Goal: Task Accomplishment & Management: Complete application form

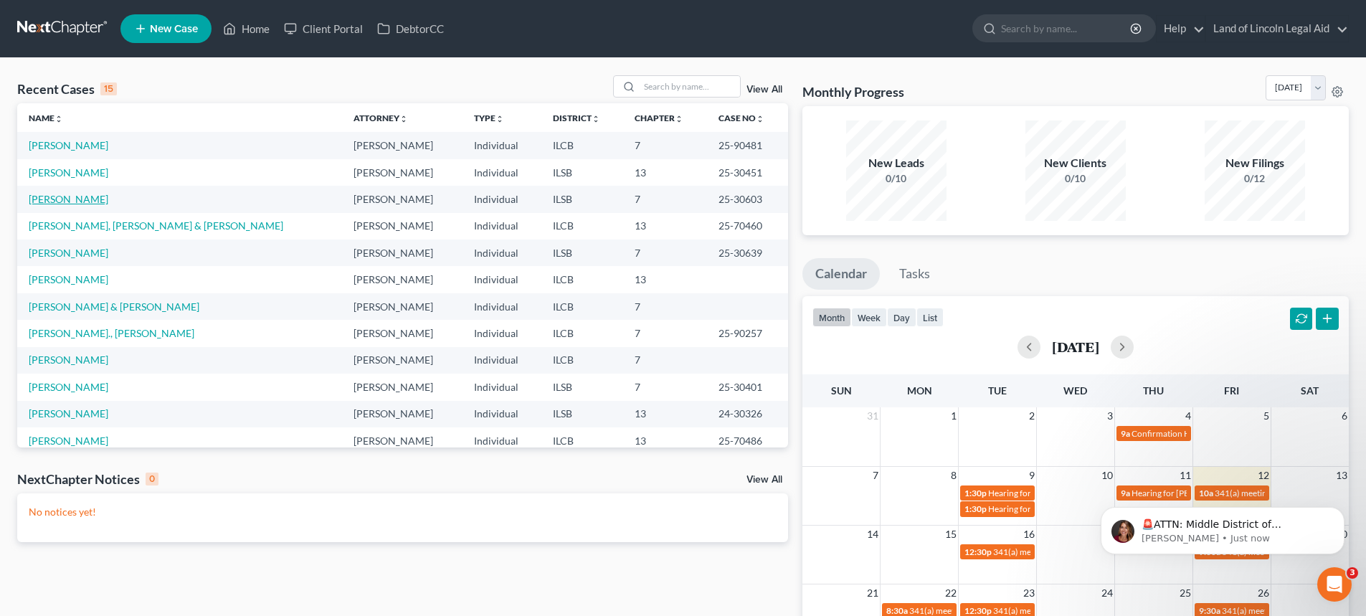
click at [54, 197] on link "[PERSON_NAME]" at bounding box center [69, 199] width 80 height 12
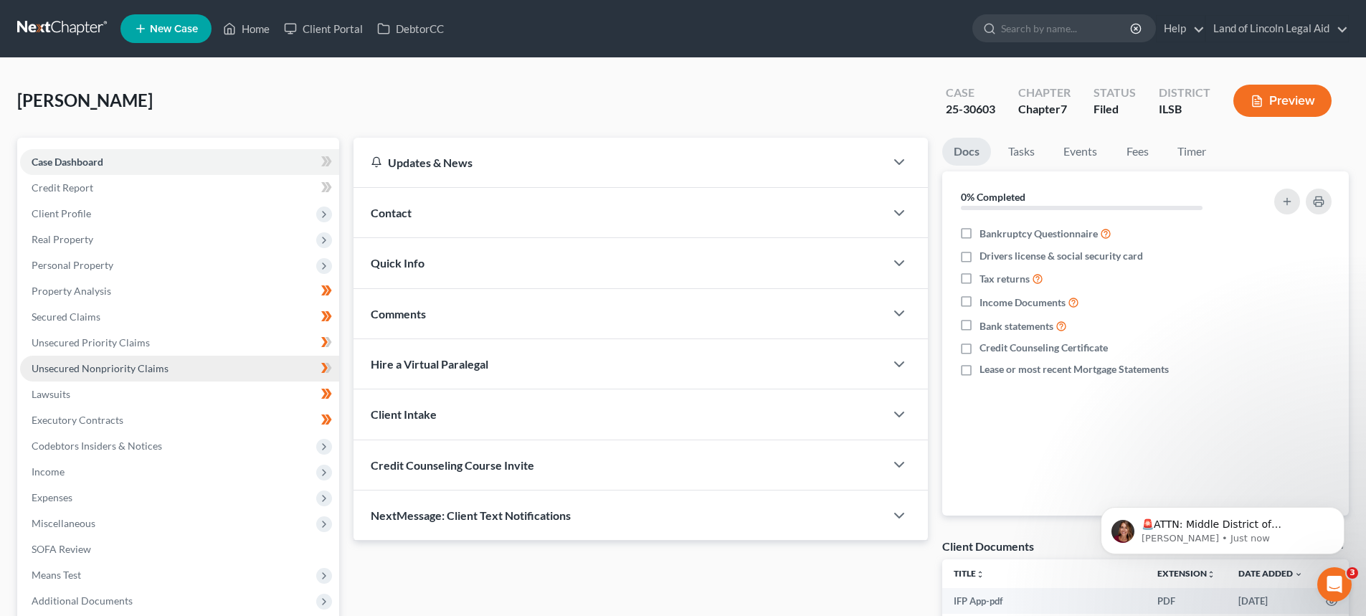
click at [160, 375] on link "Unsecured Nonpriority Claims" at bounding box center [179, 369] width 319 height 26
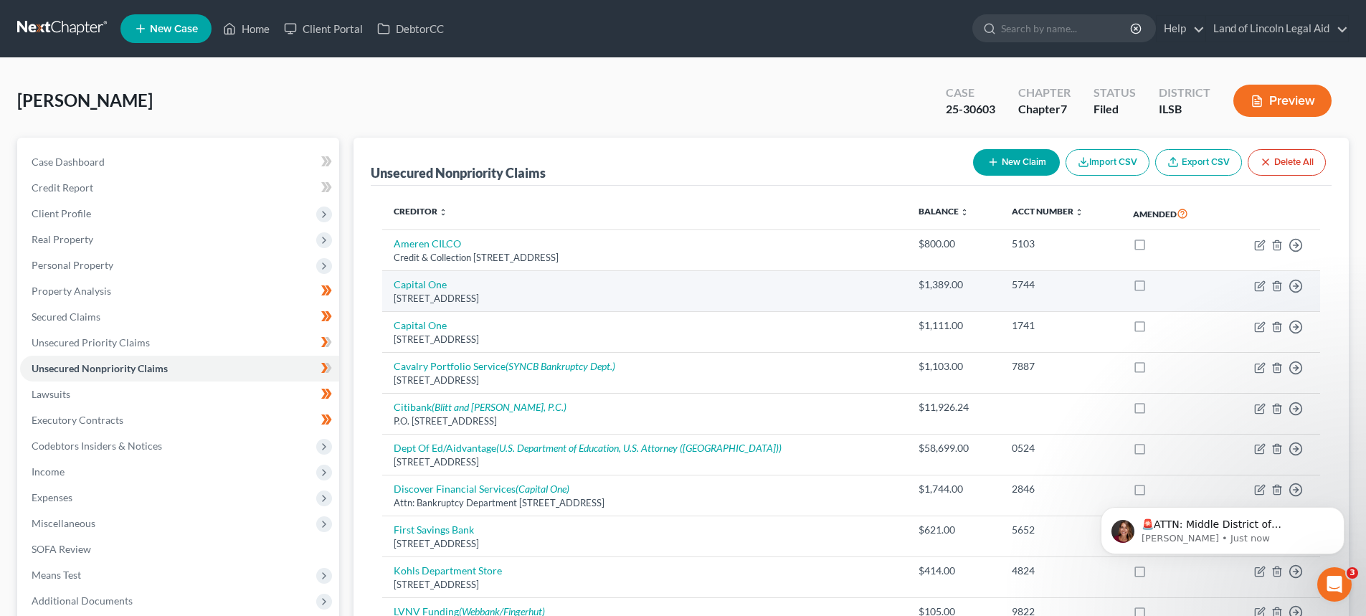
click at [805, 298] on div "[STREET_ADDRESS]" at bounding box center [645, 299] width 502 height 14
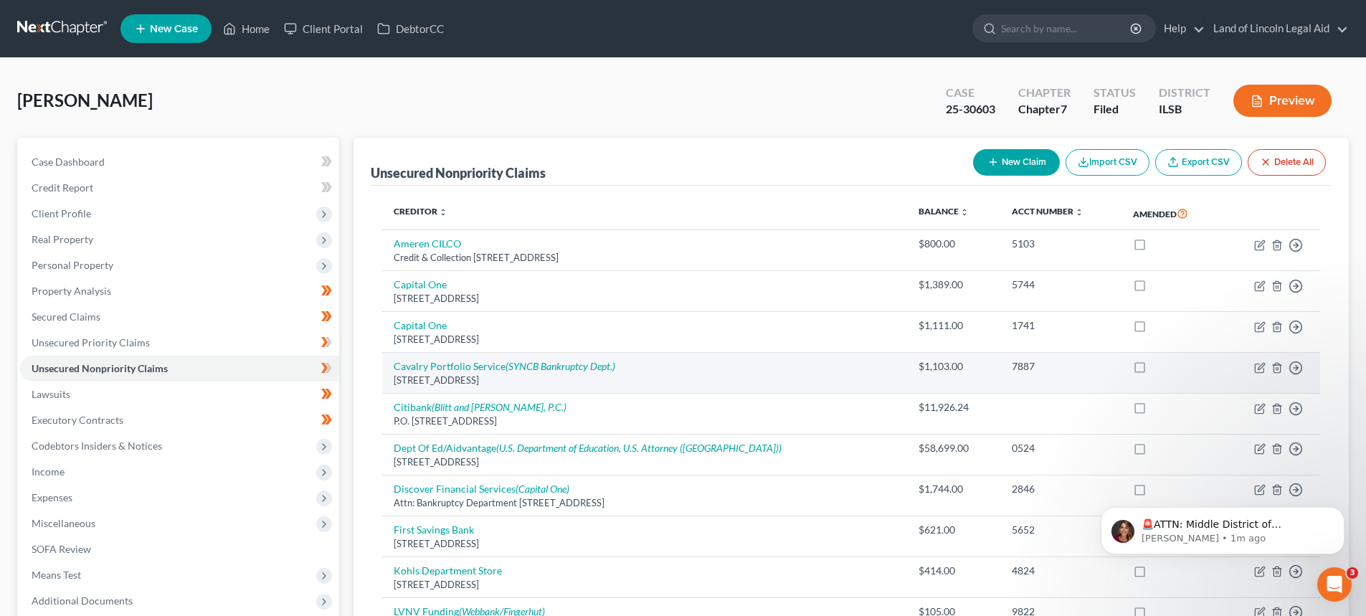
click at [770, 377] on div "[STREET_ADDRESS]" at bounding box center [645, 381] width 502 height 14
click at [460, 373] on td "Cavalry Portfolio Service (SYNCB Bankruptcy Dept.) [STREET_ADDRESS]" at bounding box center [644, 373] width 525 height 41
click at [461, 370] on link "Cavalry Portfolio Service (SYNCB Bankruptcy Dept.)" at bounding box center [505, 366] width 222 height 12
select select "35"
select select "14"
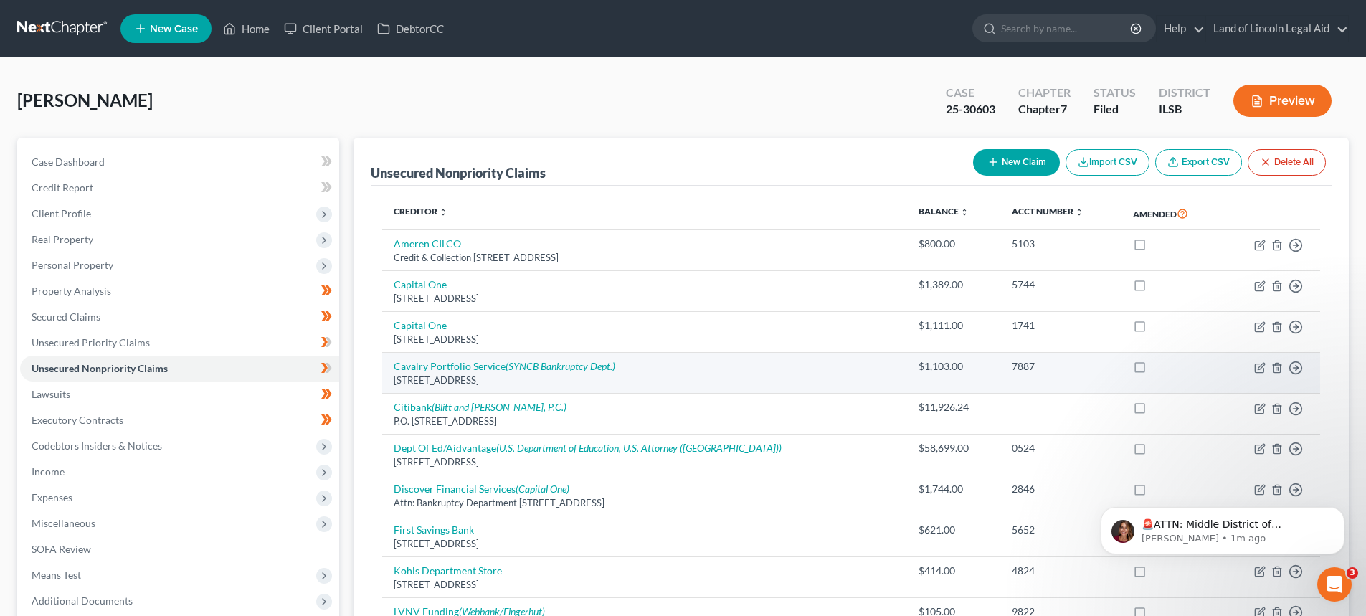
select select "0"
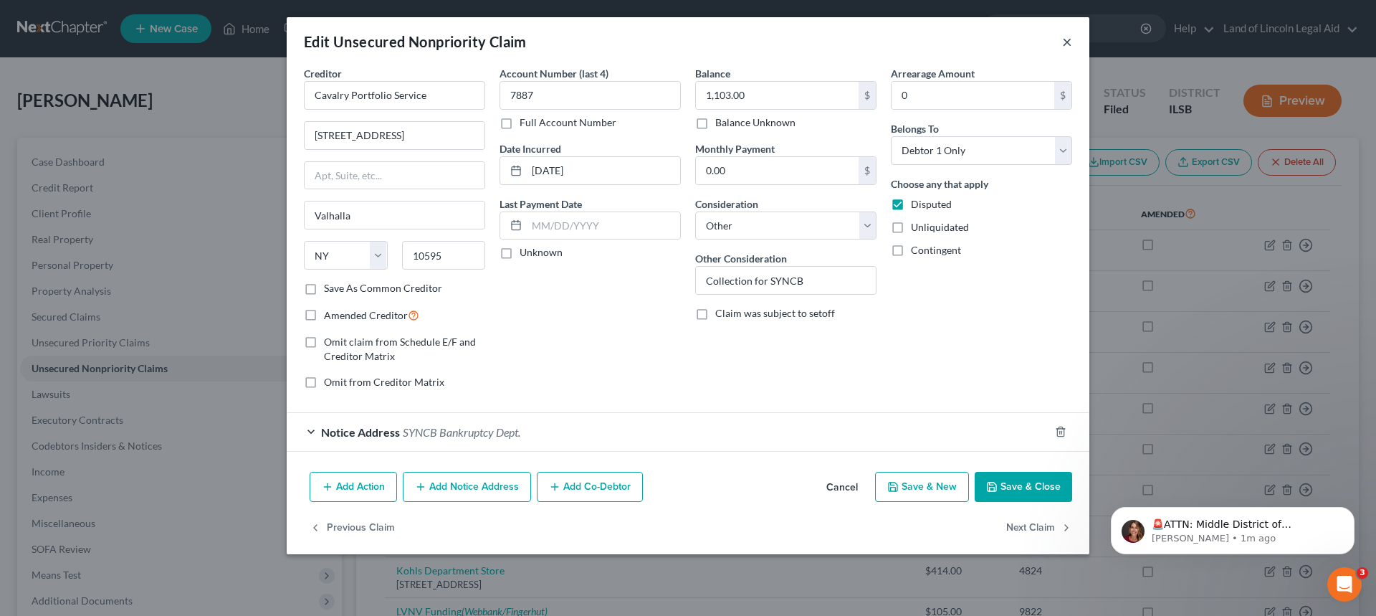
click at [1067, 39] on button "×" at bounding box center [1067, 41] width 10 height 17
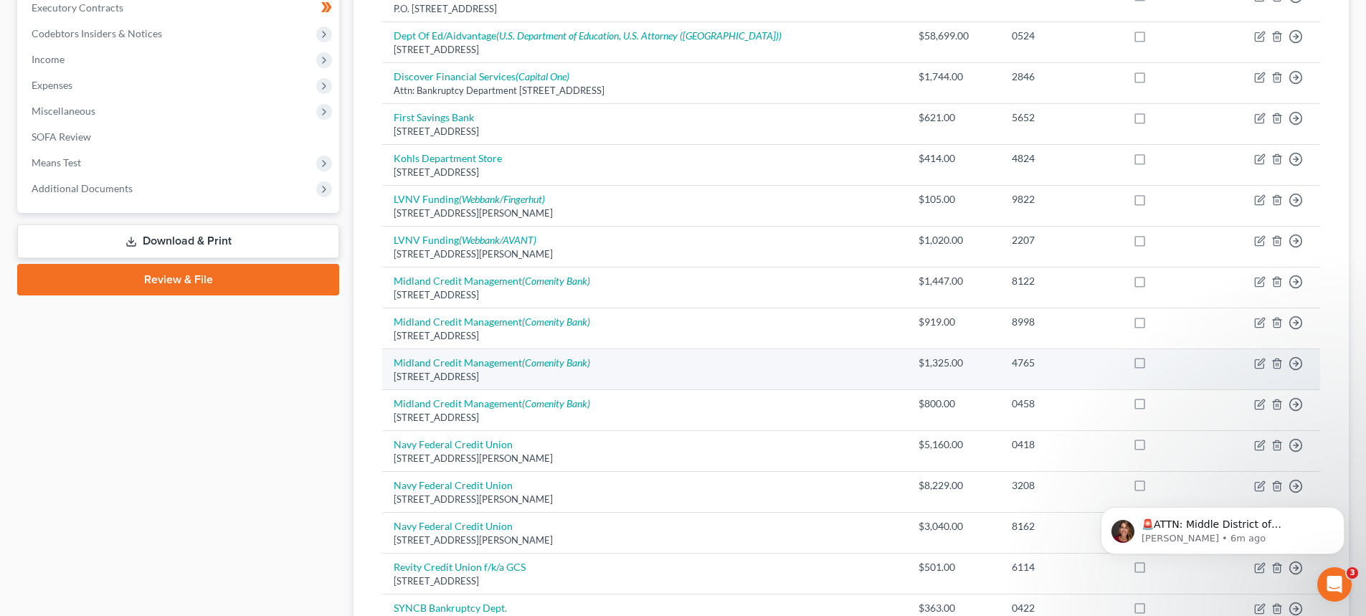
scroll to position [412, 0]
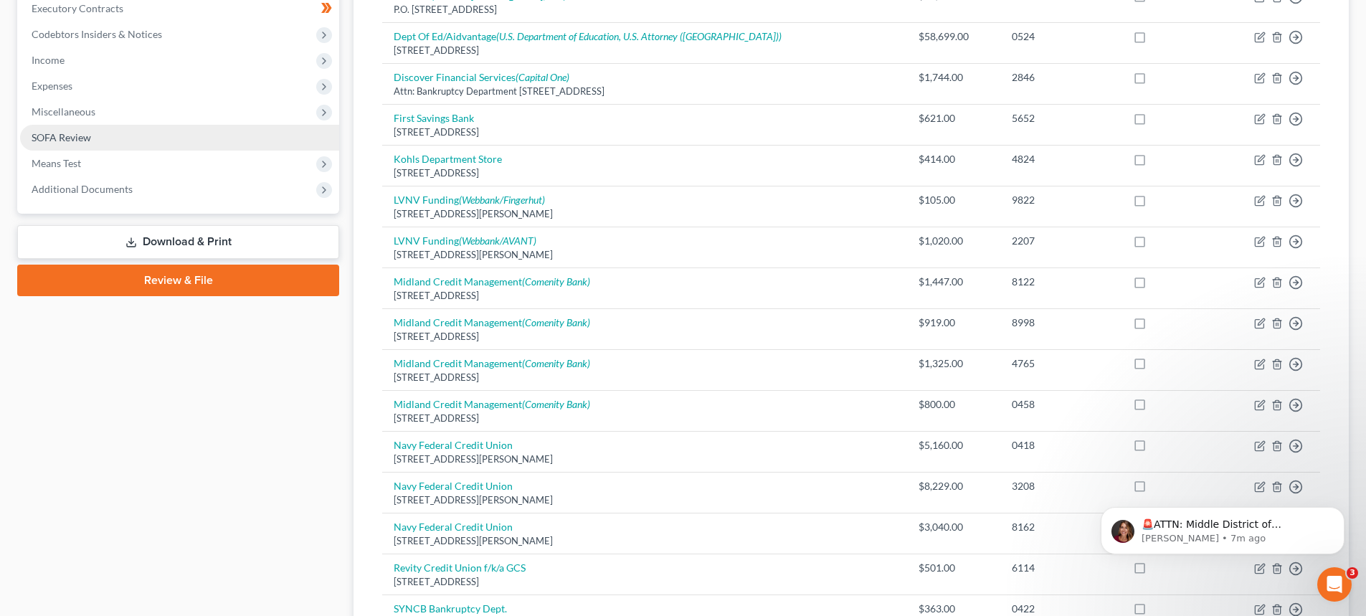
click at [96, 136] on link "SOFA Review" at bounding box center [179, 138] width 319 height 26
